Goal: Information Seeking & Learning: Understand process/instructions

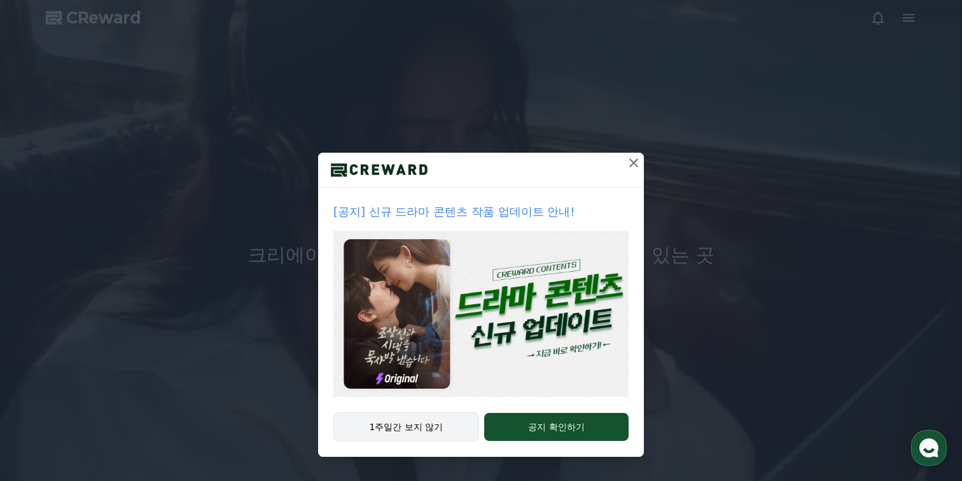
click at [473, 426] on div "1주일간 보지 않기 공지 확인하기" at bounding box center [481, 434] width 326 height 45
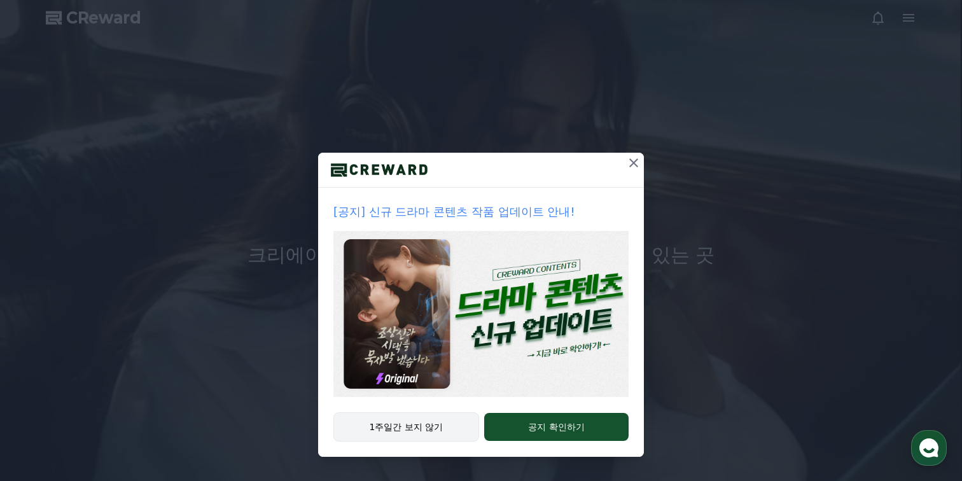
click at [454, 424] on button "1주일간 보지 않기" at bounding box center [406, 426] width 146 height 29
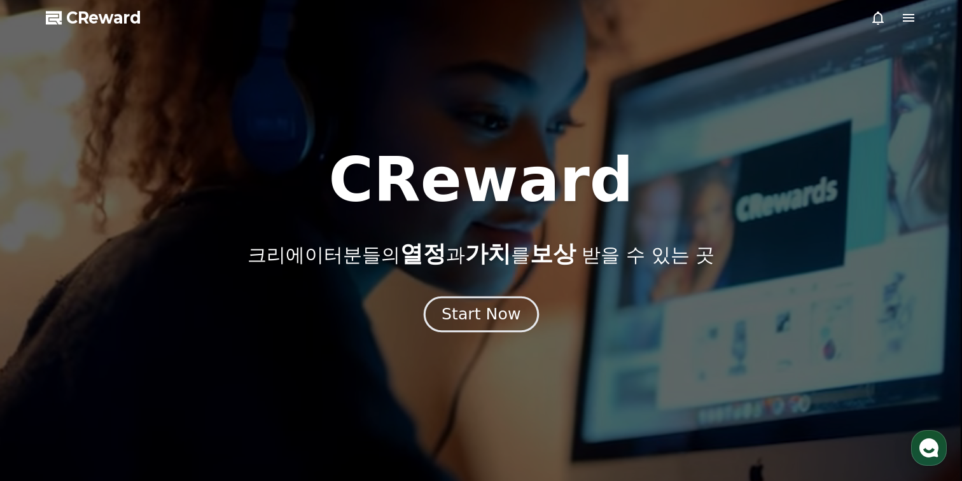
click at [506, 307] on div "Start Now" at bounding box center [481, 314] width 79 height 22
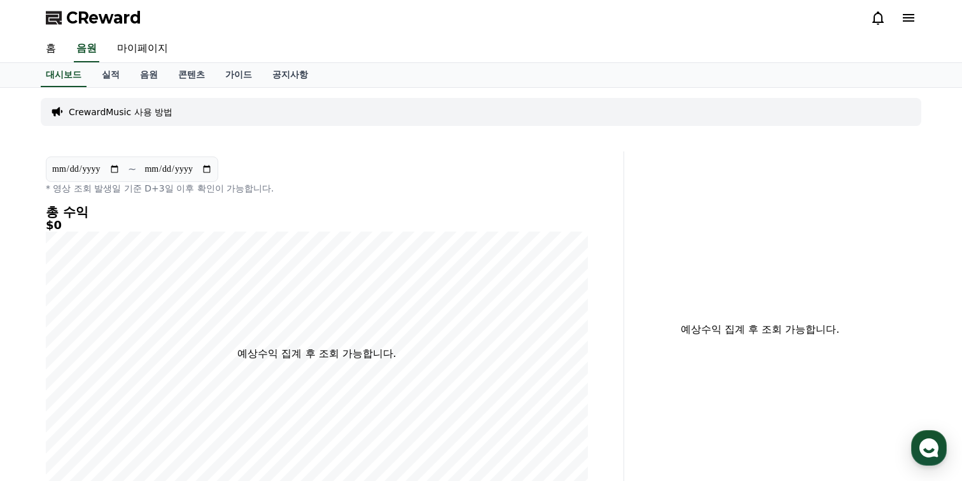
click at [122, 111] on p "CrewardMusic 사용 방법" at bounding box center [121, 112] width 104 height 13
